Goal: Find specific page/section

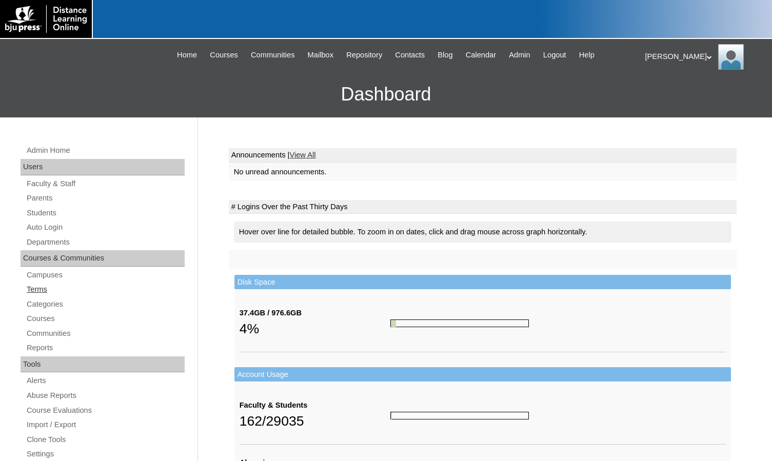
click at [30, 285] on link "Terms" at bounding box center [105, 289] width 159 height 13
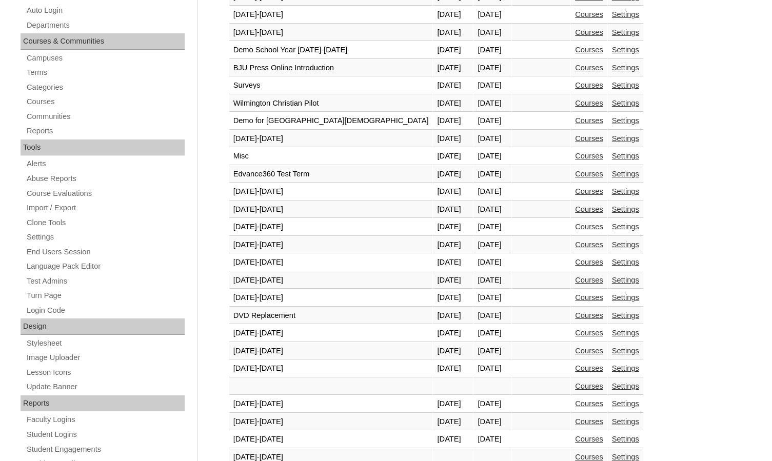
scroll to position [256, 0]
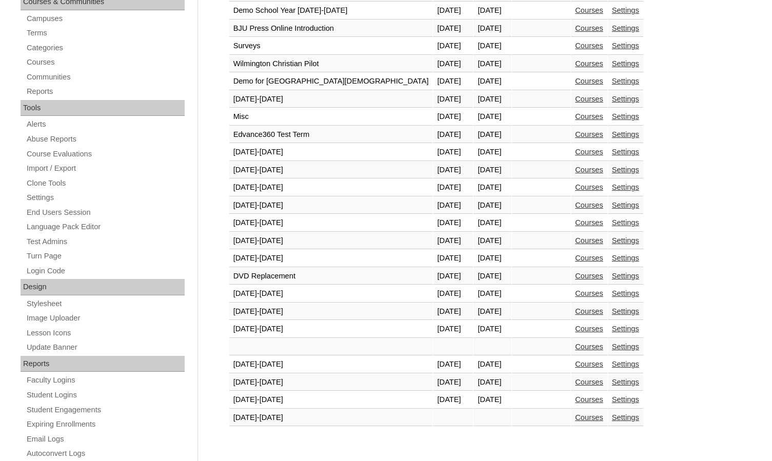
click at [575, 398] on link "Courses" at bounding box center [589, 399] width 28 height 8
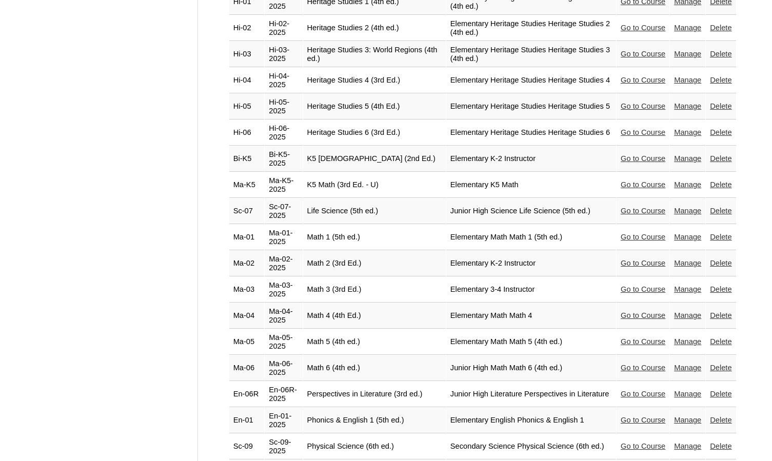
scroll to position [1949, 0]
